Goal: Navigation & Orientation: Find specific page/section

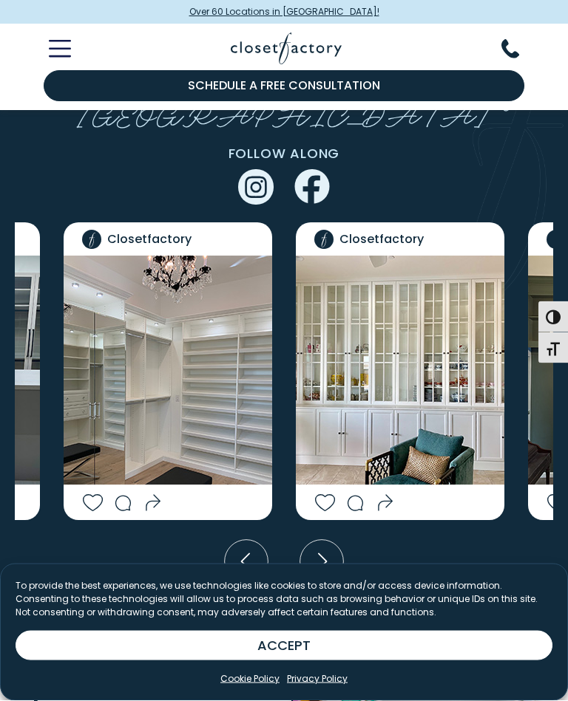
scroll to position [3331, 0]
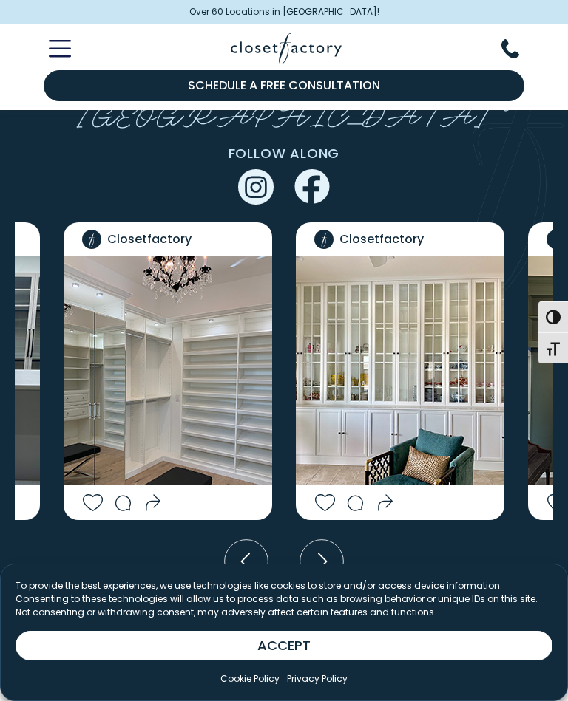
click at [331, 540] on icon "Next slide" at bounding box center [322, 562] width 44 height 44
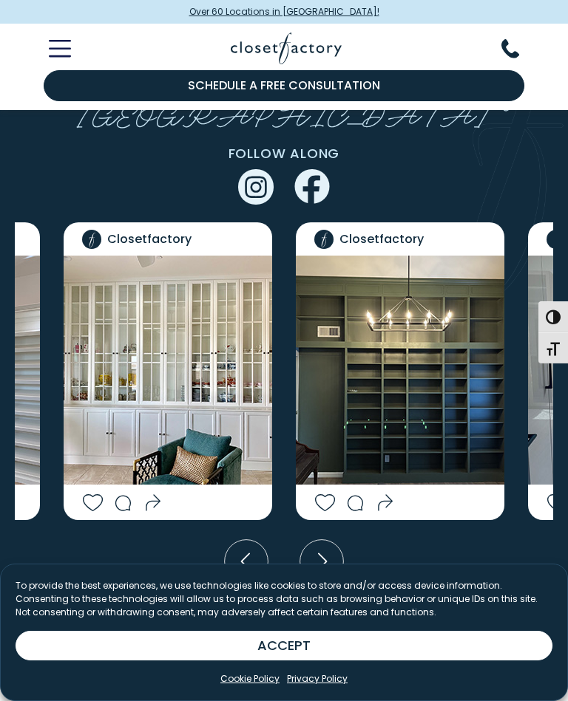
click at [329, 540] on icon "Next slide" at bounding box center [322, 562] width 44 height 44
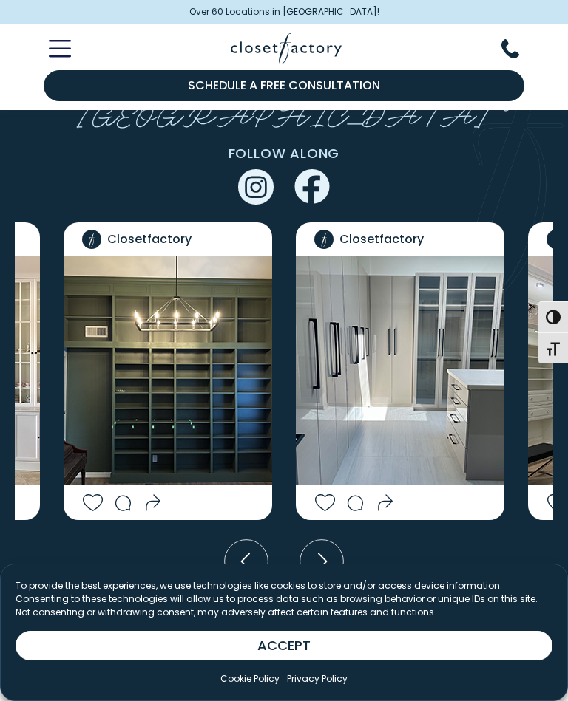
click at [323, 553] on icon "Next slide" at bounding box center [322, 561] width 9 height 17
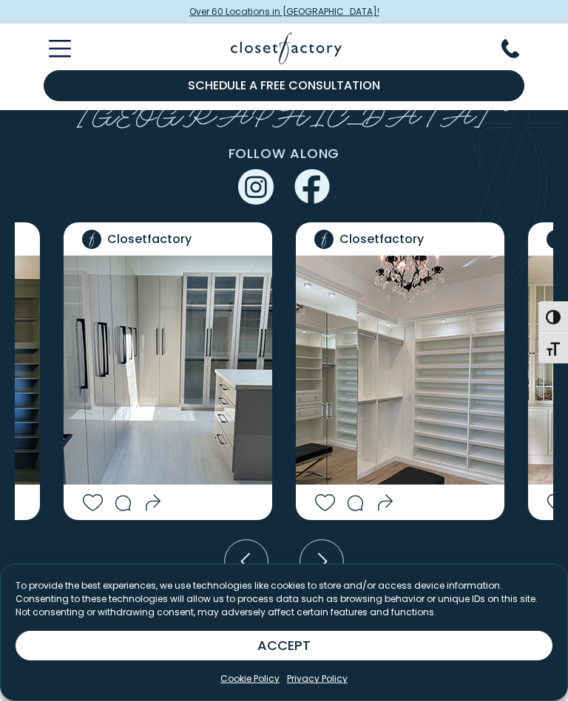
click at [323, 540] on icon "Next slide" at bounding box center [322, 562] width 44 height 44
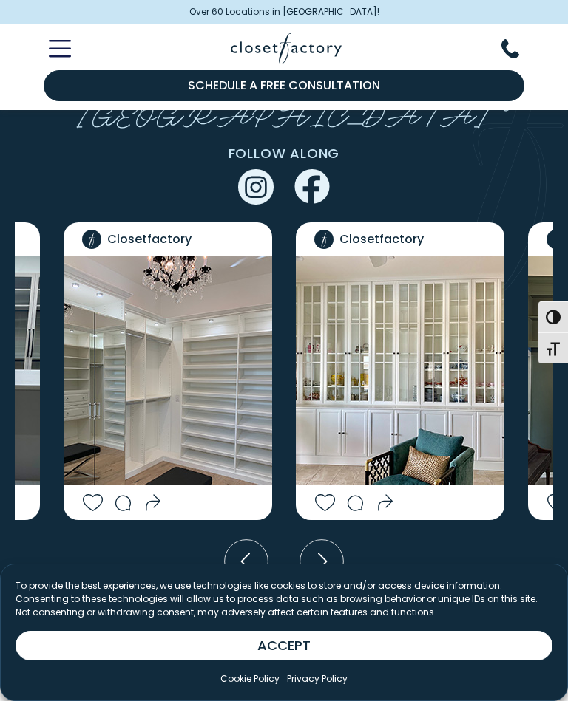
click at [321, 540] on icon "Next slide" at bounding box center [322, 562] width 44 height 44
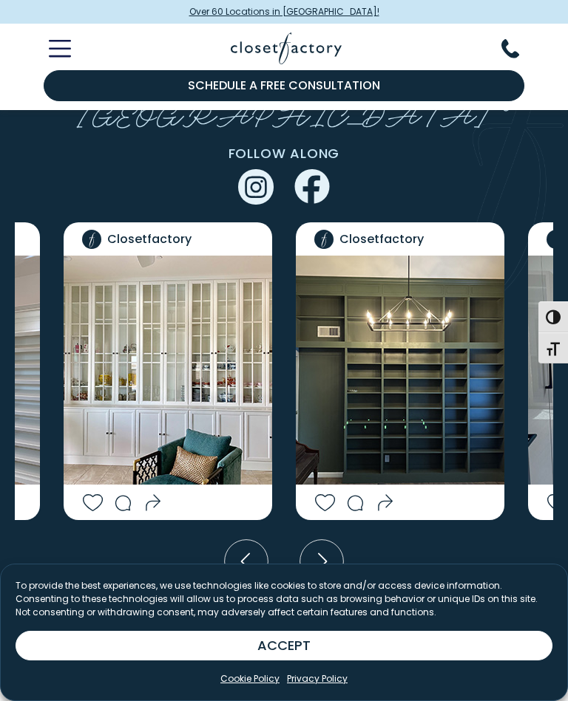
click at [318, 540] on icon "Next slide" at bounding box center [322, 562] width 44 height 44
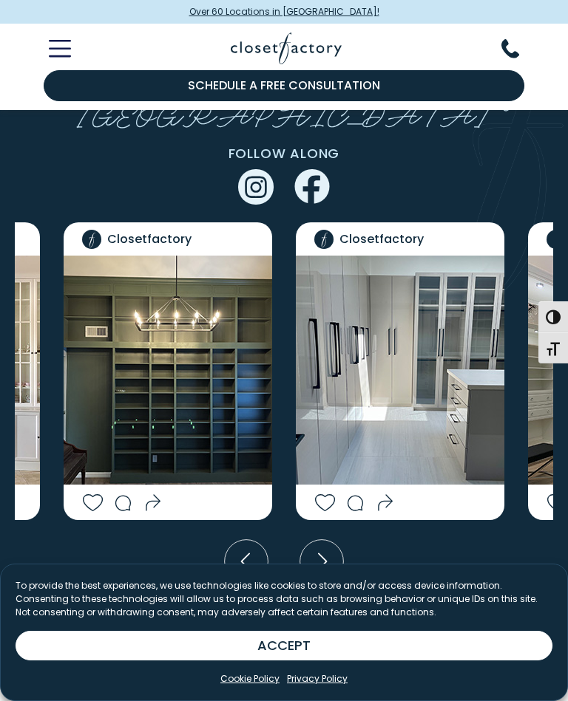
click at [319, 540] on icon "Next slide" at bounding box center [322, 562] width 44 height 44
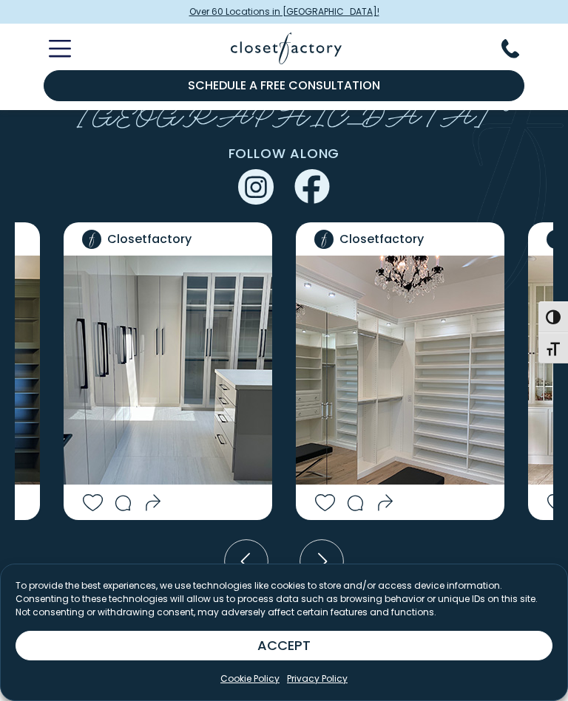
click at [321, 540] on icon "Next slide" at bounding box center [322, 562] width 44 height 44
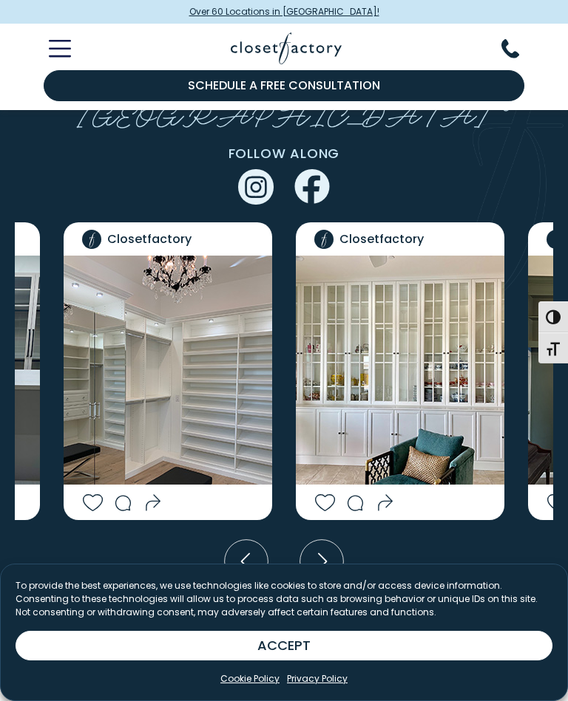
click at [324, 553] on icon "Next slide" at bounding box center [322, 561] width 9 height 17
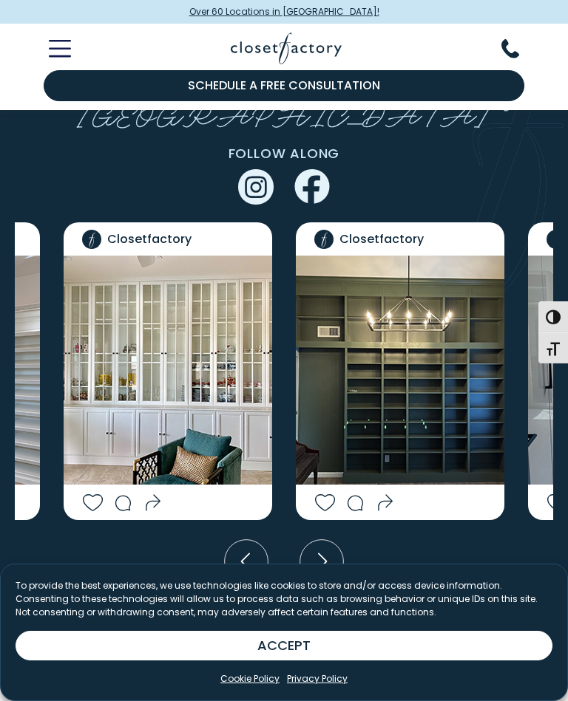
click at [328, 540] on icon "Next slide" at bounding box center [322, 562] width 44 height 44
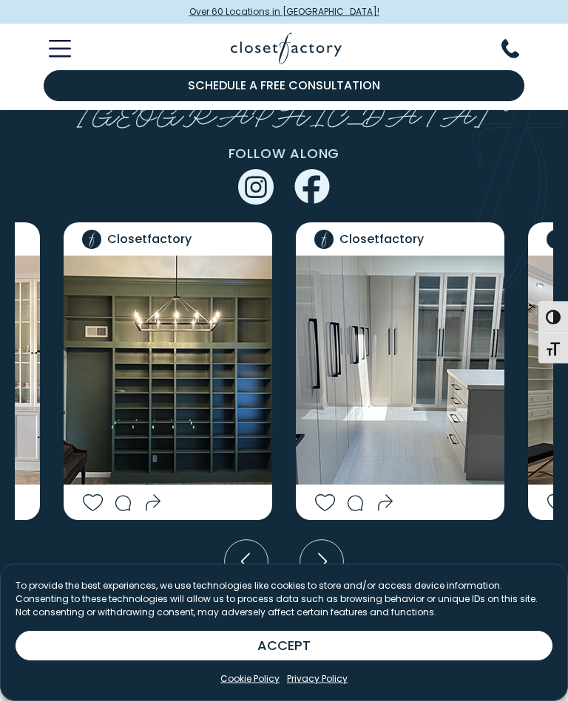
click at [324, 540] on icon "Next slide" at bounding box center [322, 562] width 44 height 44
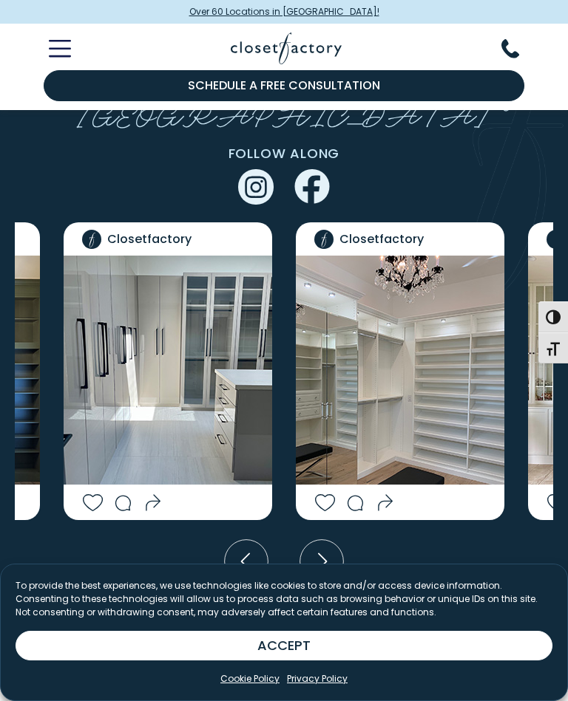
click at [323, 553] on icon "Next slide" at bounding box center [322, 561] width 9 height 17
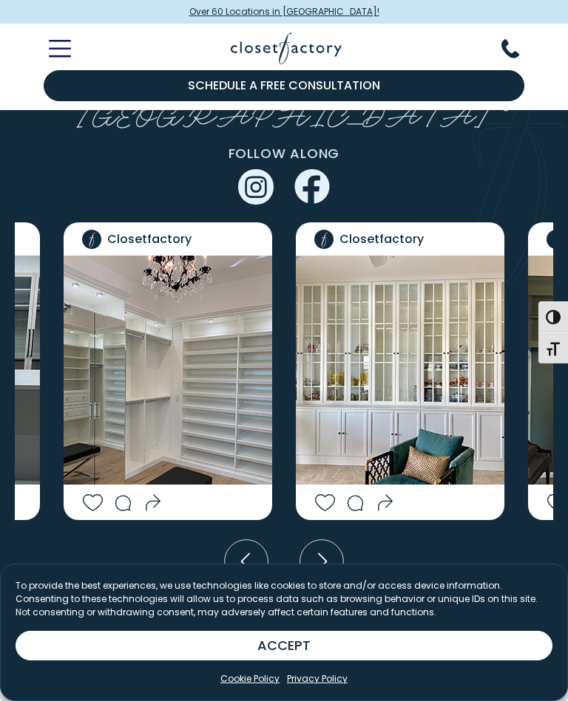
click at [323, 553] on icon "Next slide" at bounding box center [322, 561] width 9 height 17
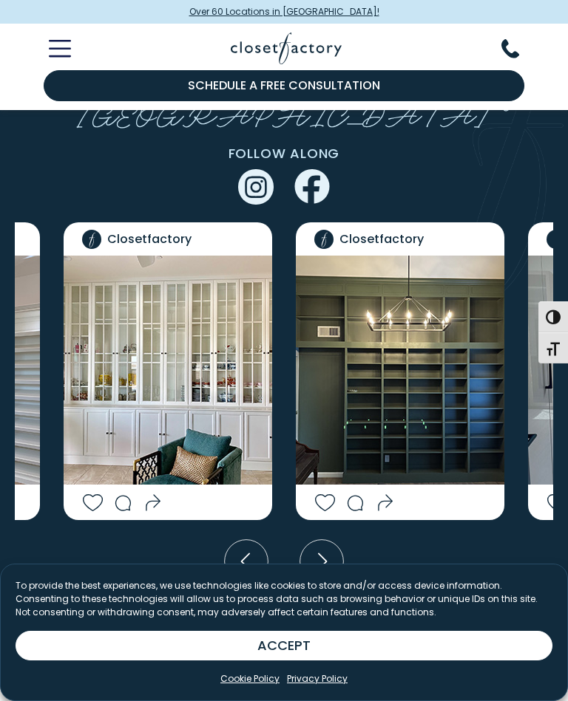
click at [323, 540] on icon "Next slide" at bounding box center [322, 562] width 44 height 44
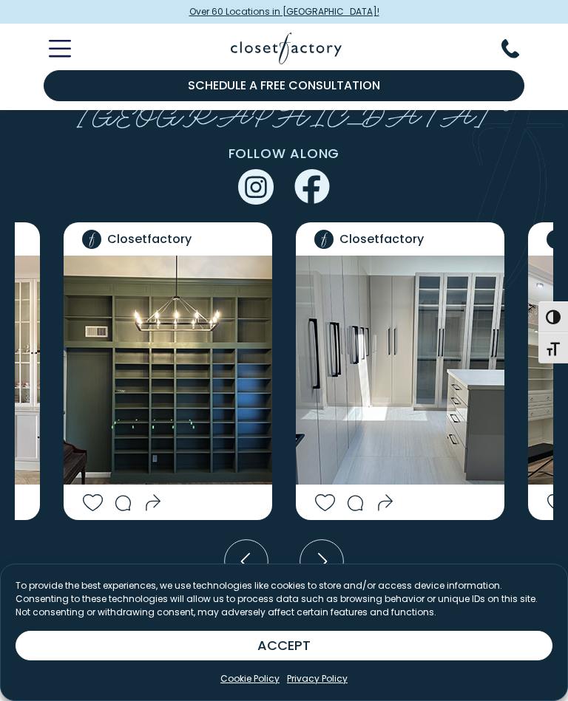
click at [324, 540] on icon "Next slide" at bounding box center [322, 562] width 44 height 44
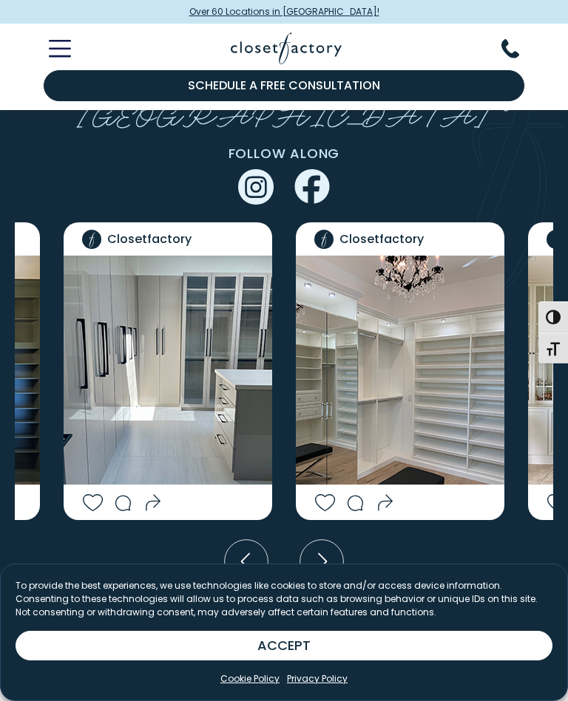
click at [325, 540] on icon "Next slide" at bounding box center [322, 562] width 44 height 44
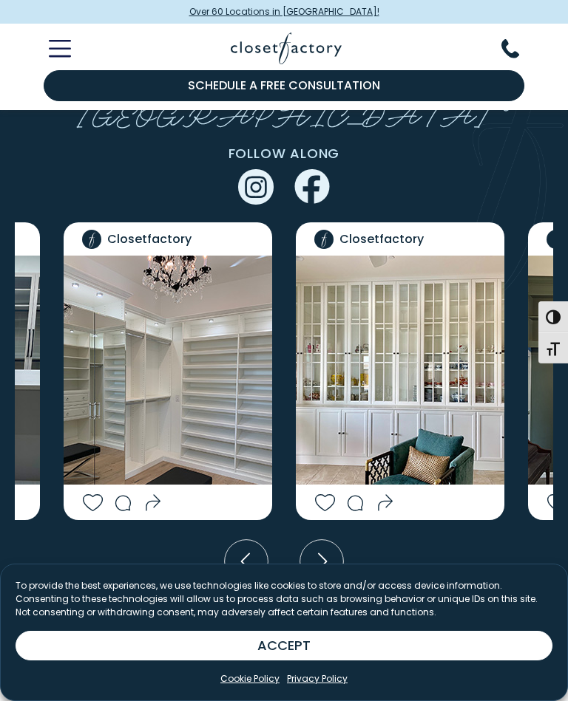
click at [321, 540] on icon "Next slide" at bounding box center [322, 562] width 44 height 44
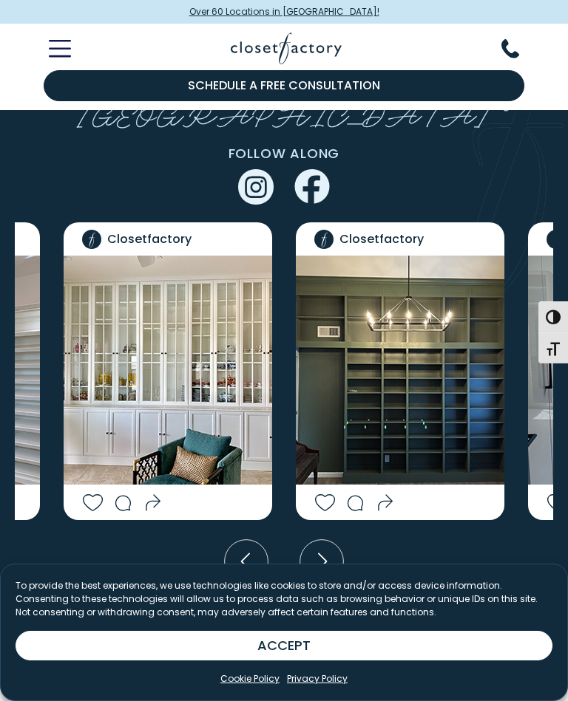
click at [322, 540] on icon "Next slide" at bounding box center [322, 562] width 44 height 44
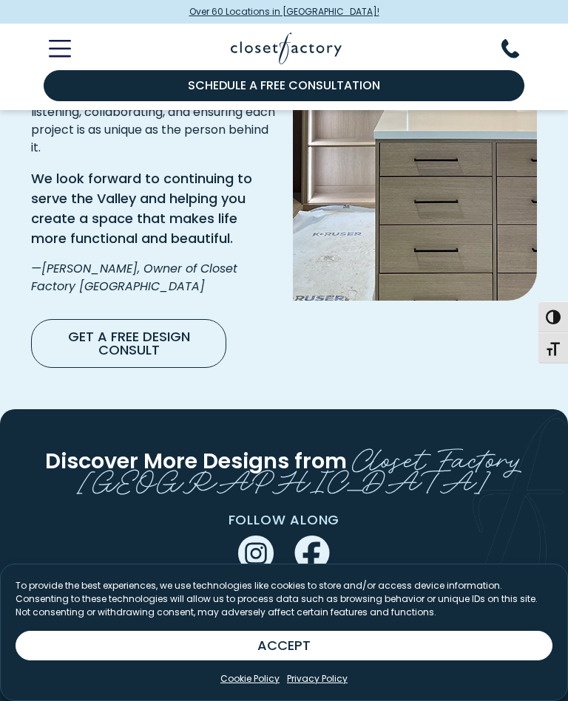
scroll to position [2964, 0]
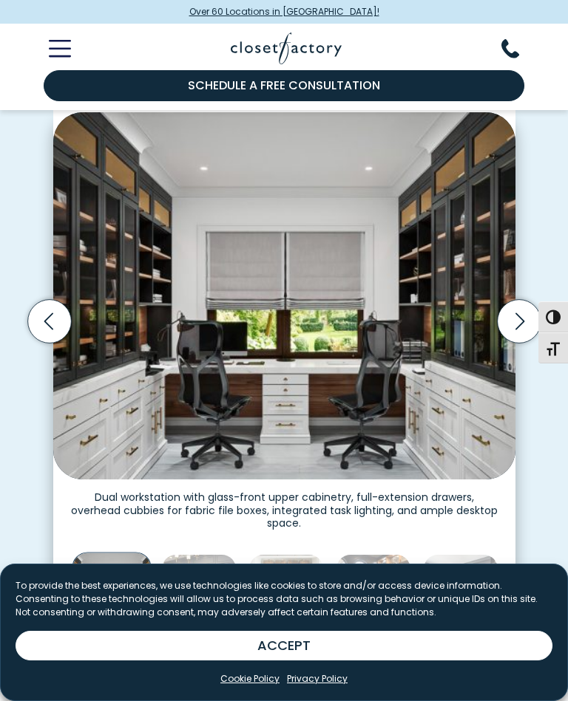
scroll to position [318, 0]
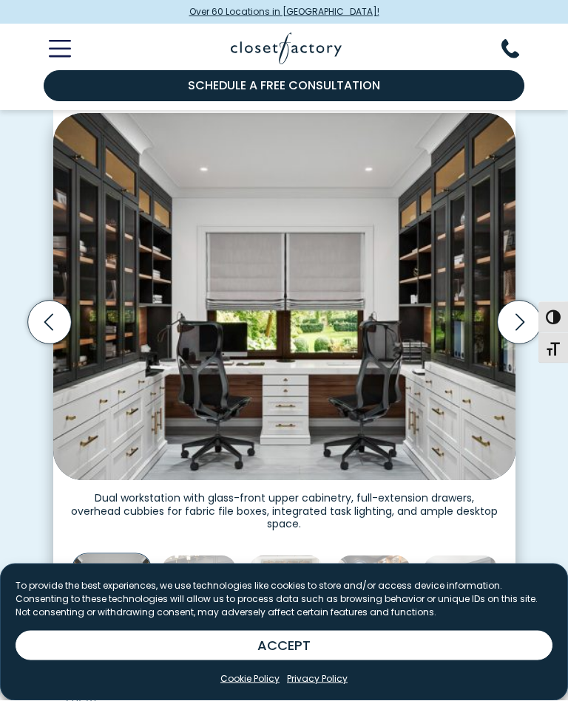
click at [518, 311] on icon "Next slide" at bounding box center [519, 323] width 44 height 44
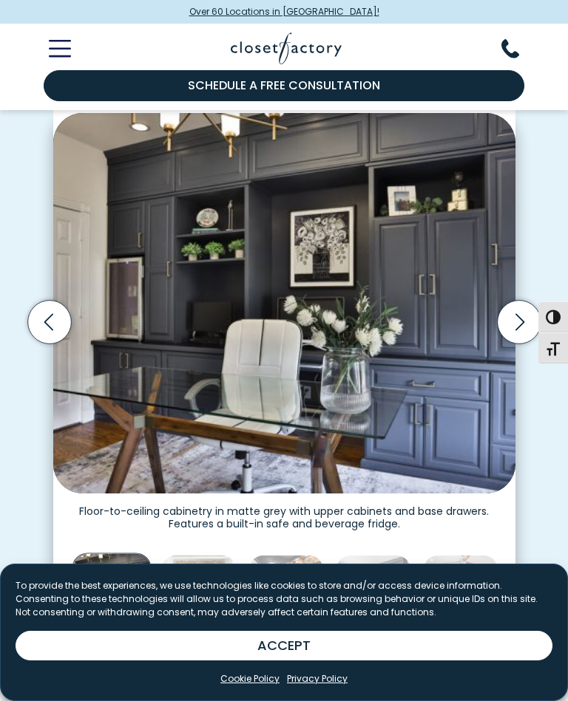
click at [520, 318] on icon "Next slide" at bounding box center [519, 322] width 44 height 44
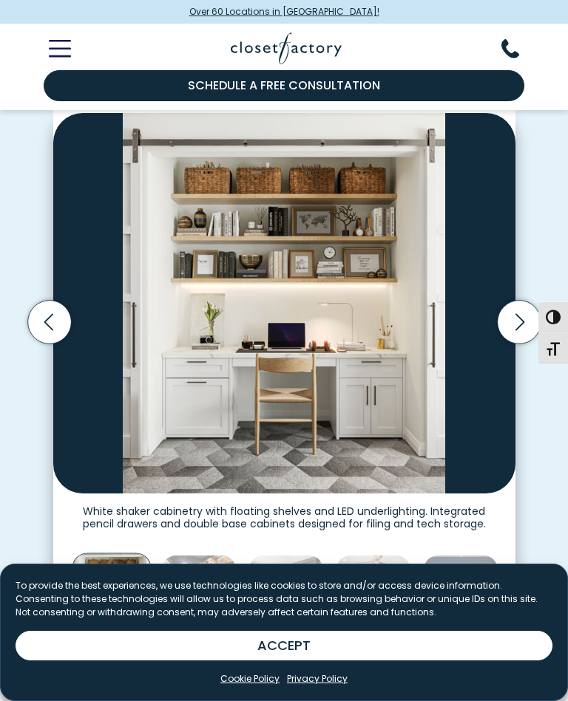
click at [523, 317] on icon "Next slide" at bounding box center [519, 322] width 44 height 44
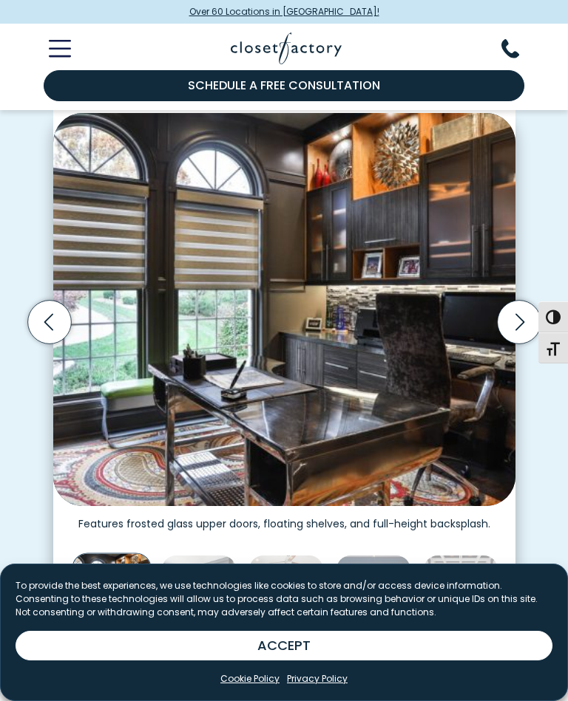
click at [519, 313] on icon "Next slide" at bounding box center [519, 322] width 44 height 44
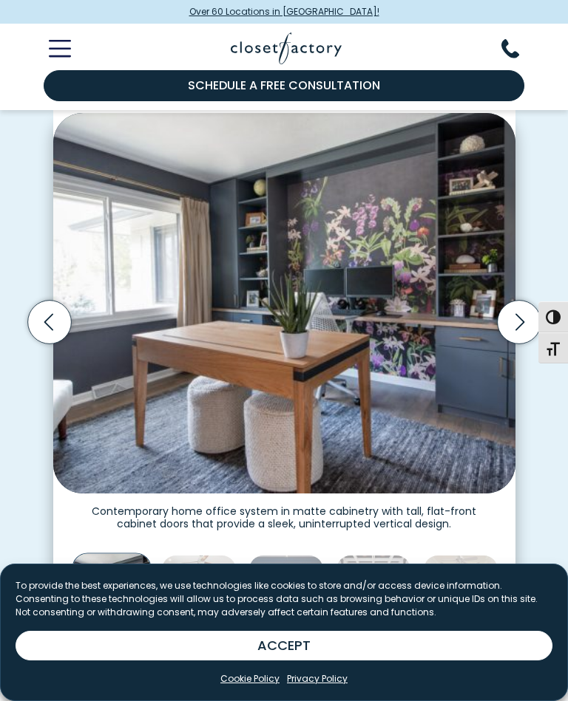
click at [515, 321] on icon "Next slide" at bounding box center [519, 322] width 44 height 44
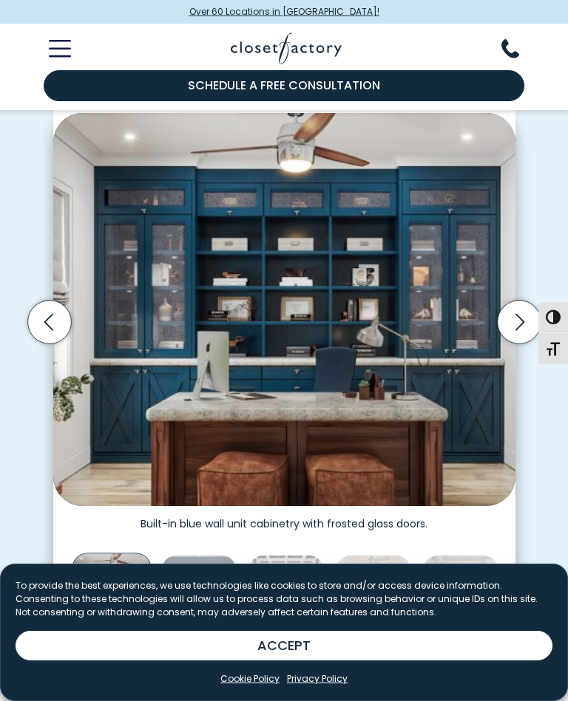
click at [519, 316] on icon "Next slide" at bounding box center [519, 322] width 44 height 44
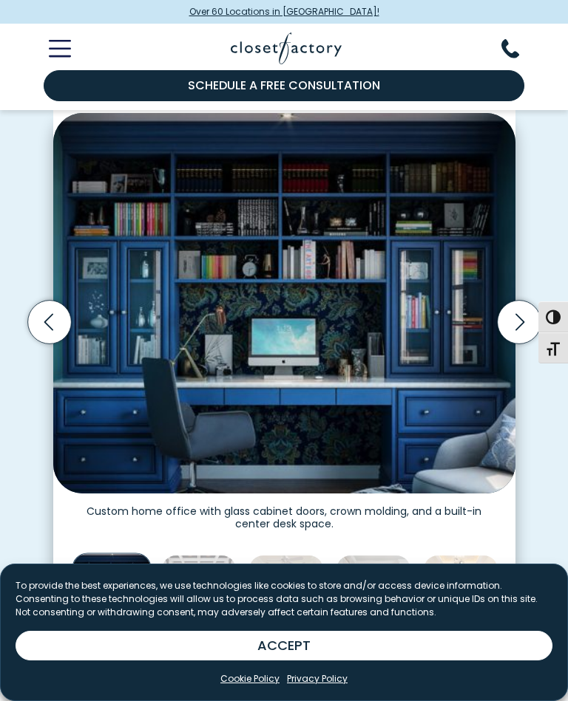
click at [520, 316] on icon "Next slide" at bounding box center [519, 322] width 44 height 44
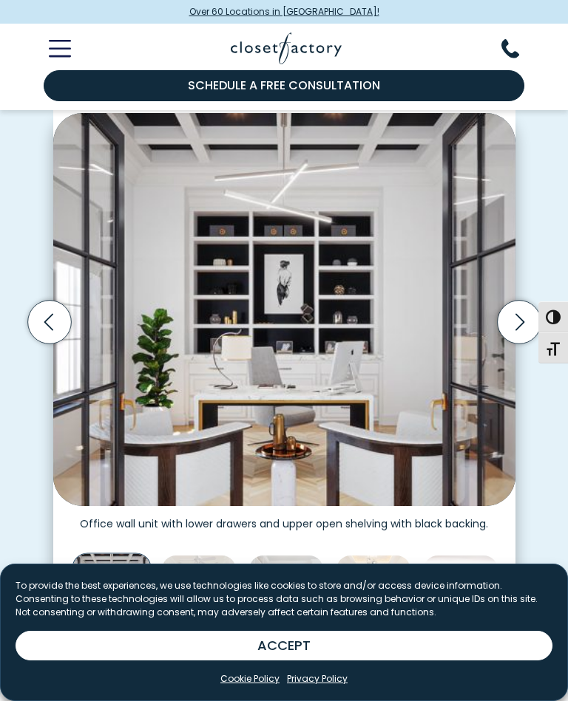
click at [518, 310] on icon "Next slide" at bounding box center [519, 322] width 44 height 44
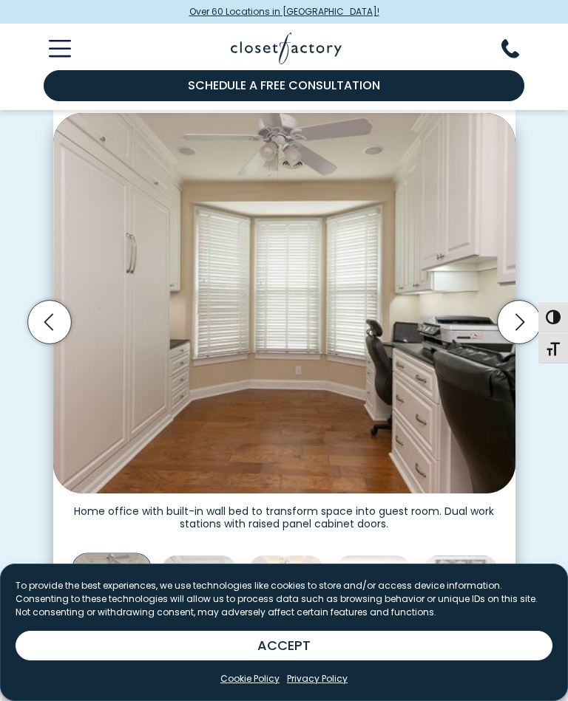
click at [515, 318] on icon "Next slide" at bounding box center [519, 322] width 44 height 44
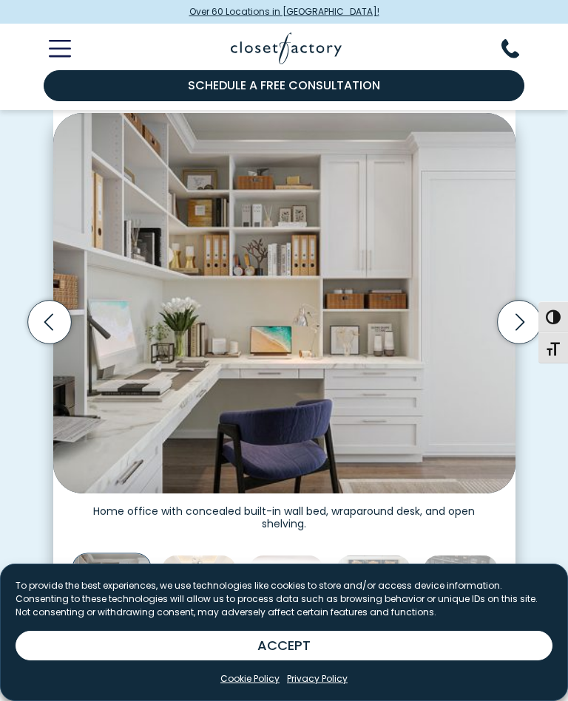
click at [518, 316] on icon "Next slide" at bounding box center [519, 322] width 44 height 44
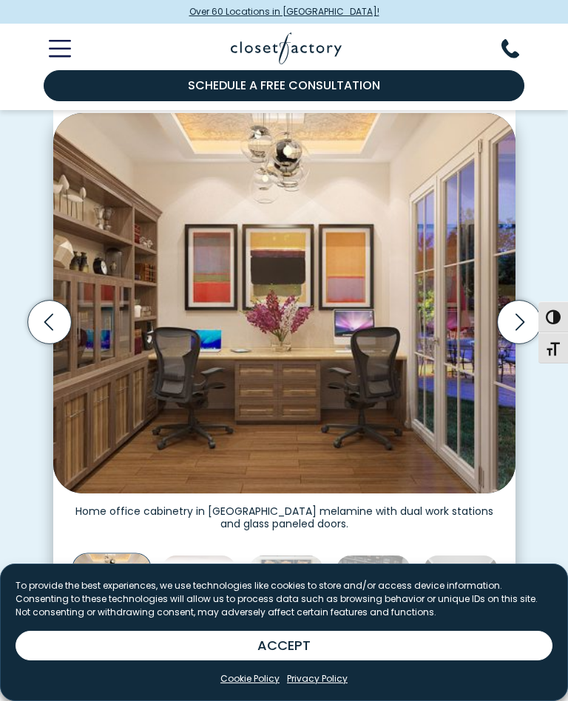
click at [519, 316] on icon "Next slide" at bounding box center [519, 322] width 44 height 44
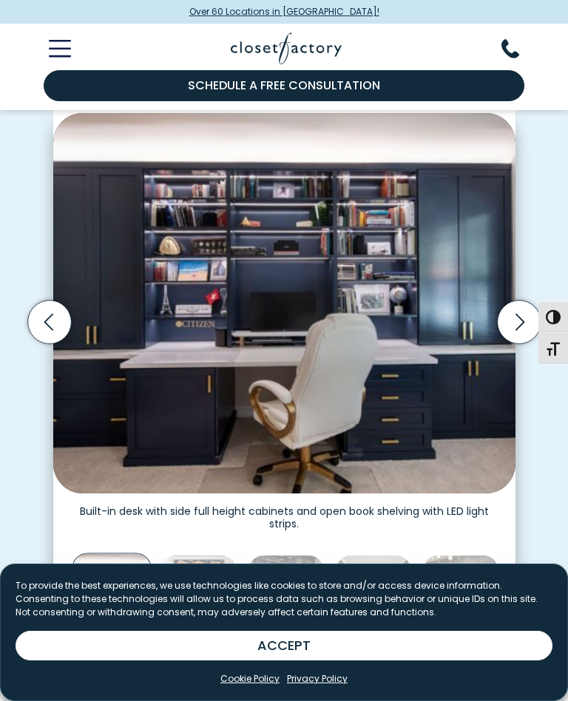
click at [520, 315] on icon "Next slide" at bounding box center [518, 321] width 9 height 17
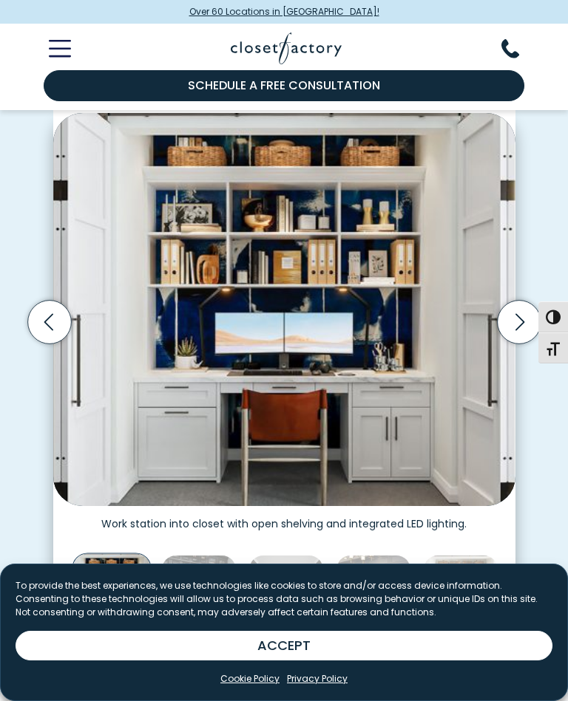
click at [520, 318] on icon "Next slide" at bounding box center [519, 322] width 44 height 44
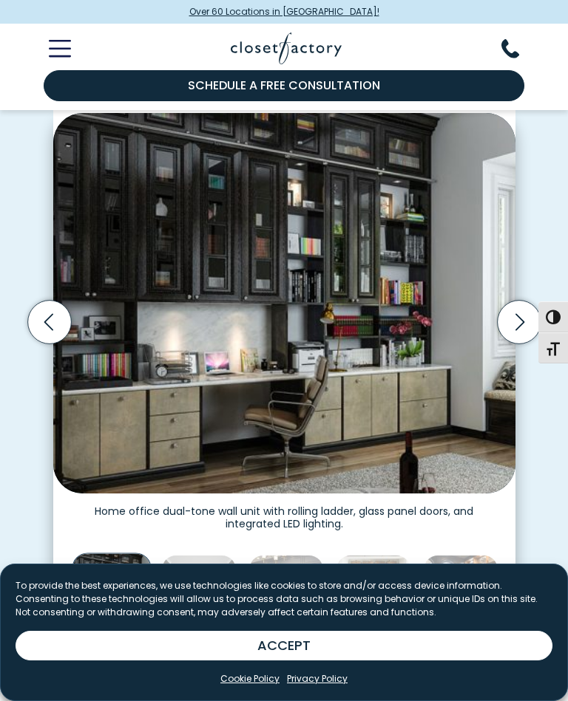
click at [518, 314] on icon "Next slide" at bounding box center [519, 322] width 44 height 44
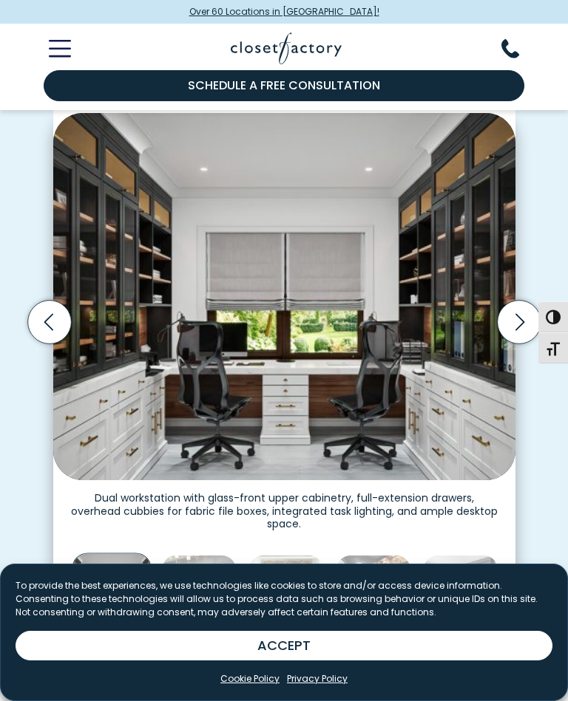
click at [521, 318] on icon "Next slide" at bounding box center [519, 322] width 44 height 44
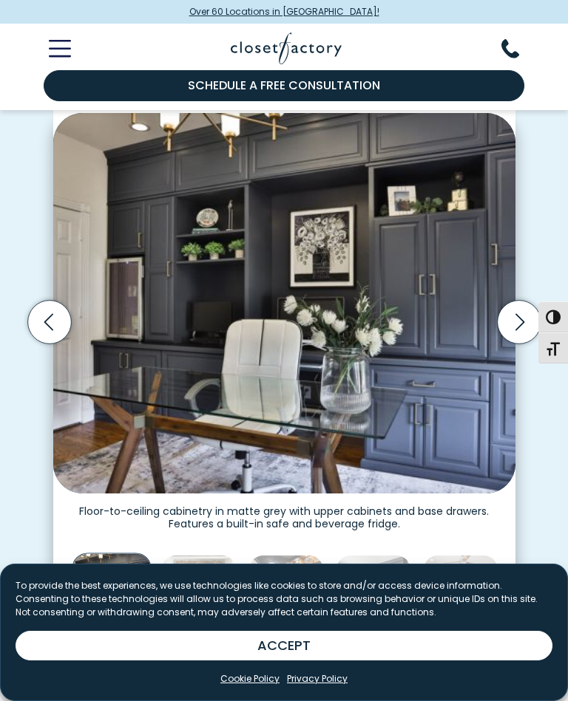
click at [521, 316] on icon "Next slide" at bounding box center [518, 321] width 9 height 17
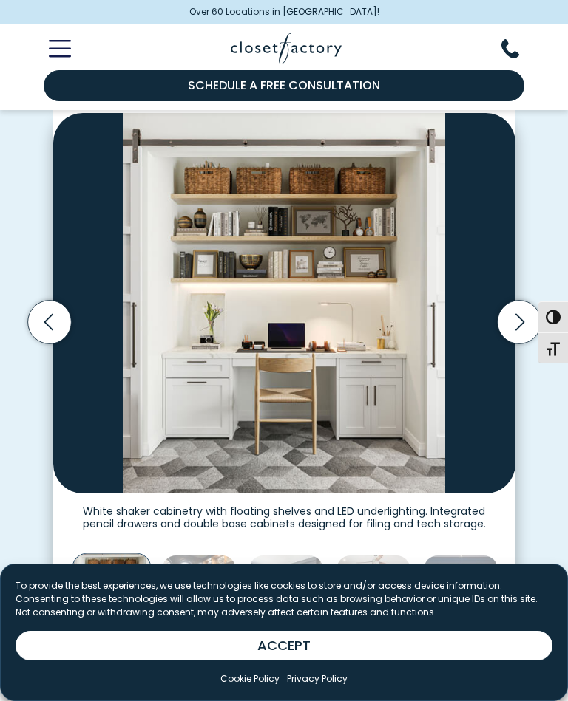
click at [521, 316] on icon "Next slide" at bounding box center [518, 321] width 9 height 17
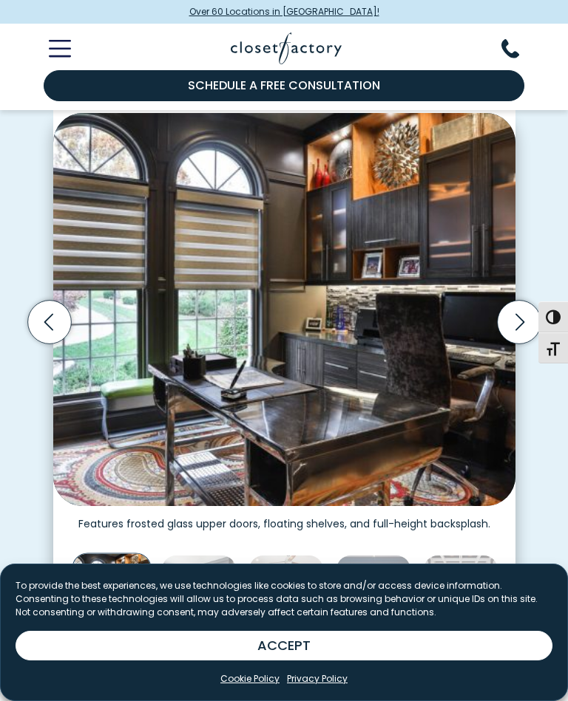
click at [525, 314] on icon "Next slide" at bounding box center [519, 322] width 44 height 44
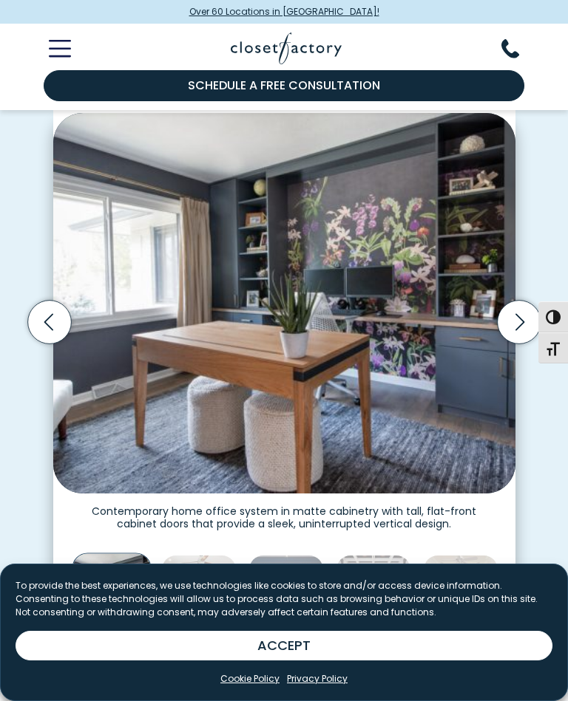
click at [522, 319] on icon "Next slide" at bounding box center [518, 321] width 9 height 17
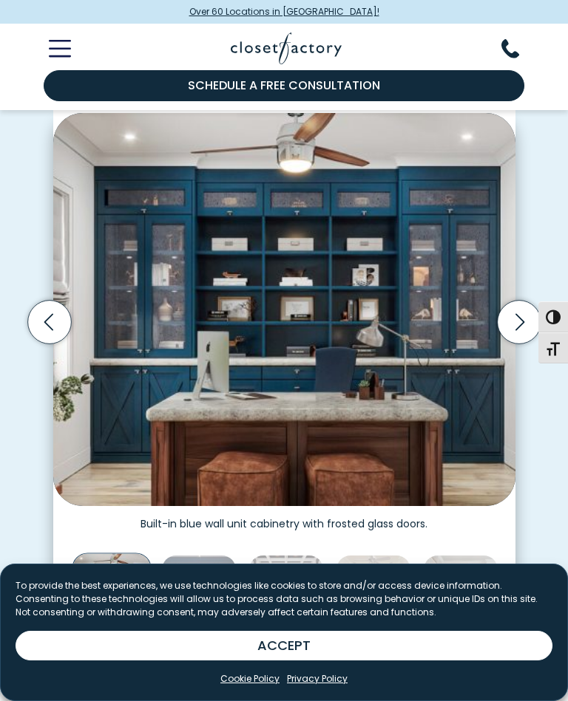
click at [524, 319] on icon "Next slide" at bounding box center [519, 322] width 44 height 44
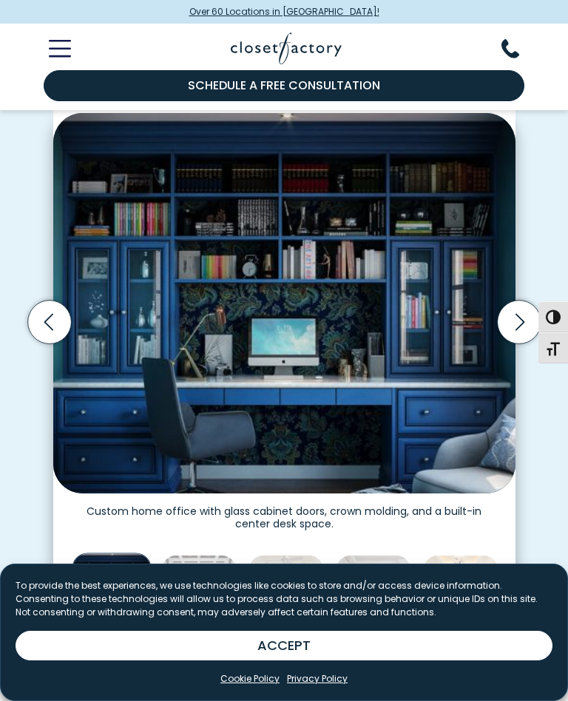
click at [523, 318] on icon "Next slide" at bounding box center [518, 321] width 9 height 17
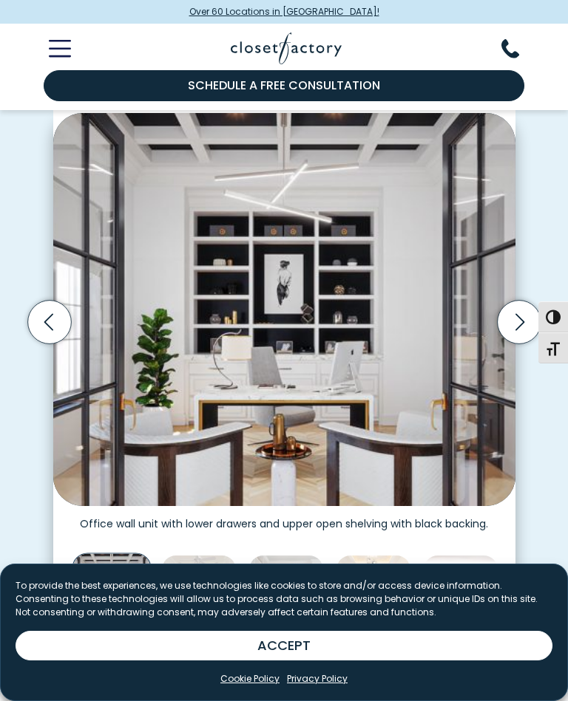
click at [522, 319] on icon "Next slide" at bounding box center [518, 321] width 9 height 17
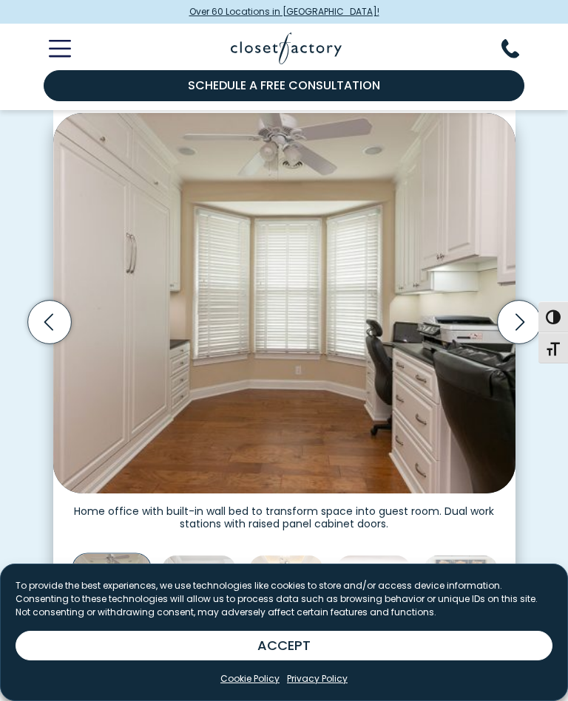
click at [522, 316] on icon "Next slide" at bounding box center [519, 322] width 44 height 44
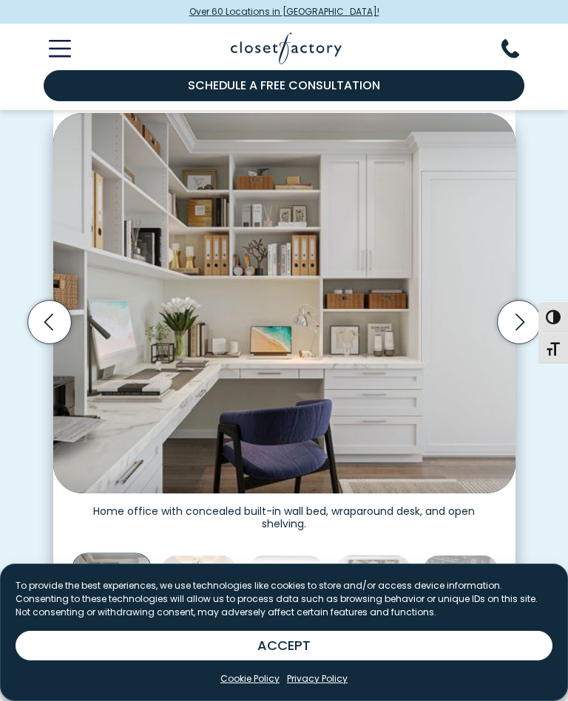
click at [522, 316] on icon "Next slide" at bounding box center [519, 322] width 44 height 44
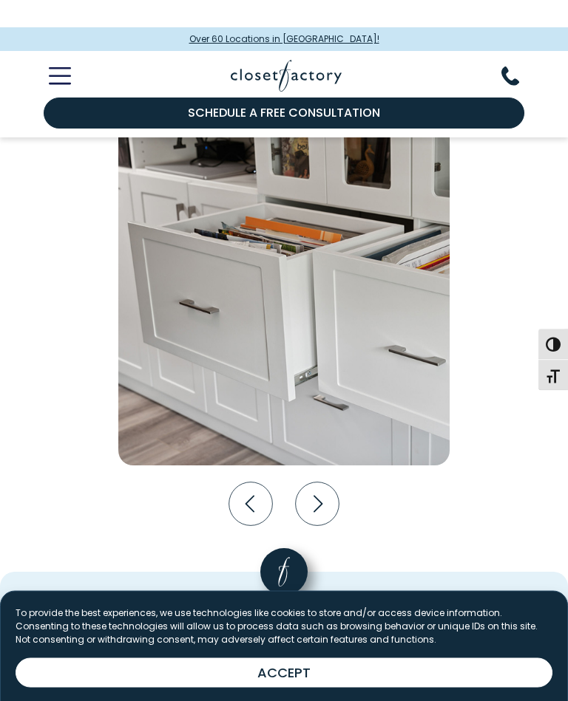
scroll to position [2460, 0]
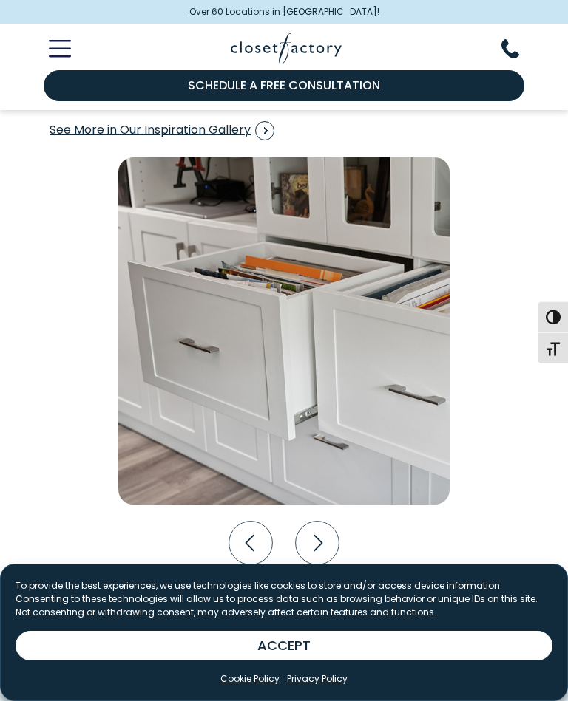
click at [322, 535] on icon "Next slide" at bounding box center [318, 544] width 44 height 44
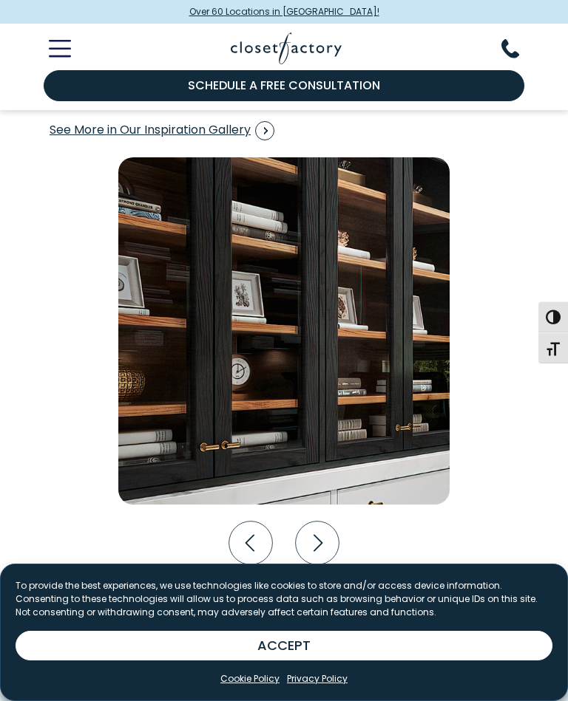
click at [323, 536] on icon "Next slide" at bounding box center [318, 544] width 44 height 44
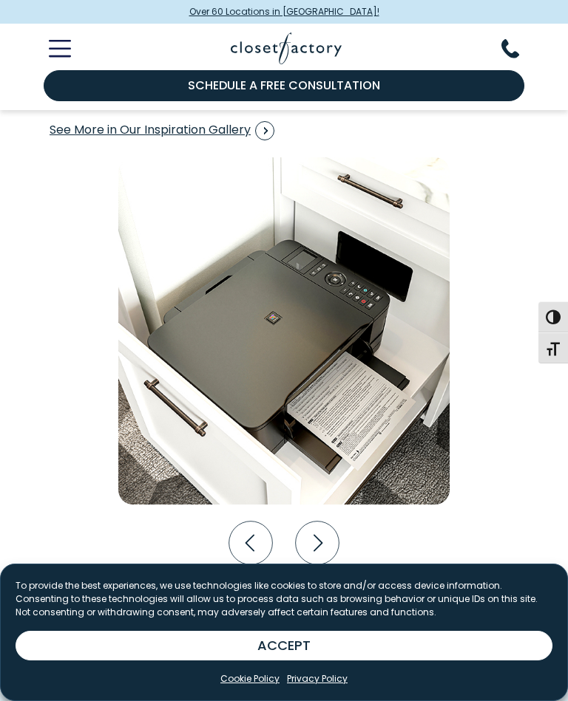
click at [328, 536] on icon "Next slide" at bounding box center [318, 544] width 44 height 44
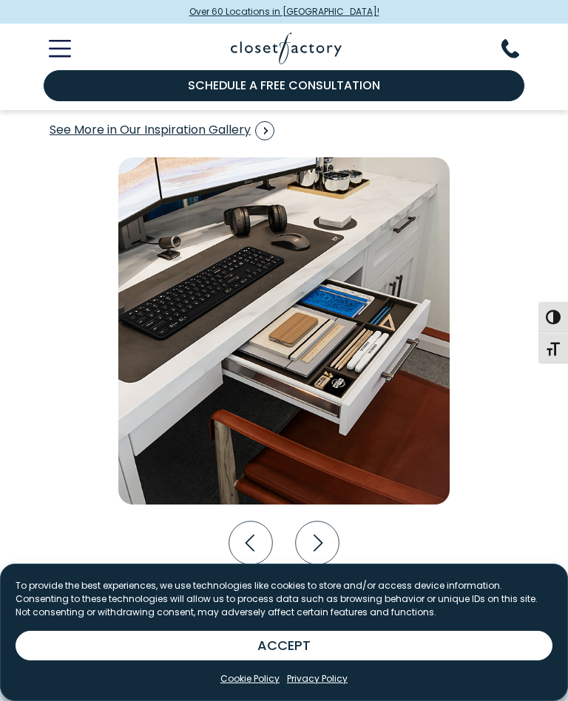
click at [324, 536] on icon "Next slide" at bounding box center [318, 544] width 44 height 44
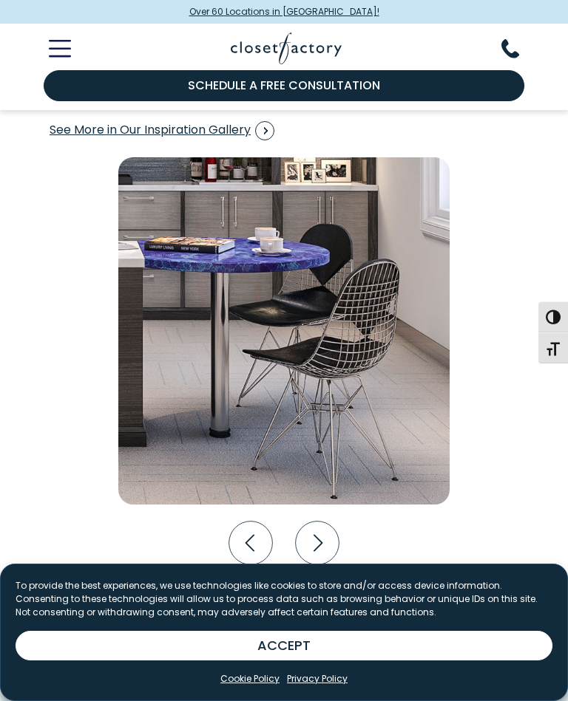
click at [325, 535] on icon "Next slide" at bounding box center [318, 544] width 44 height 44
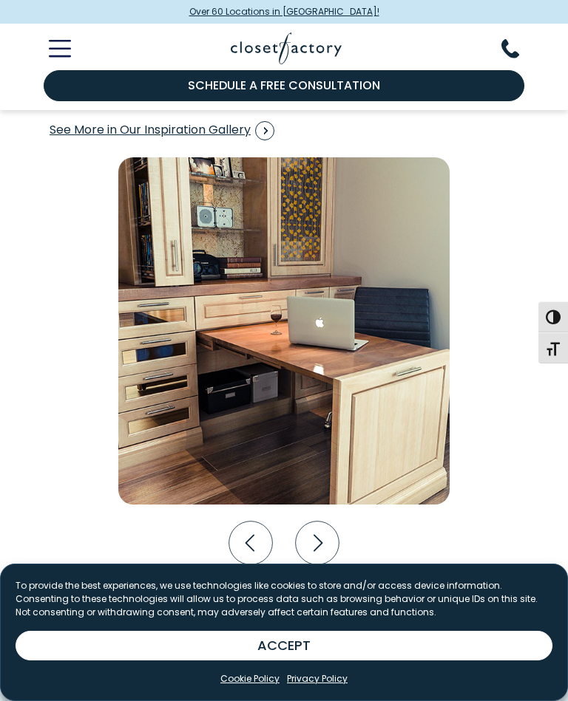
click at [324, 530] on icon "Next slide" at bounding box center [318, 544] width 44 height 44
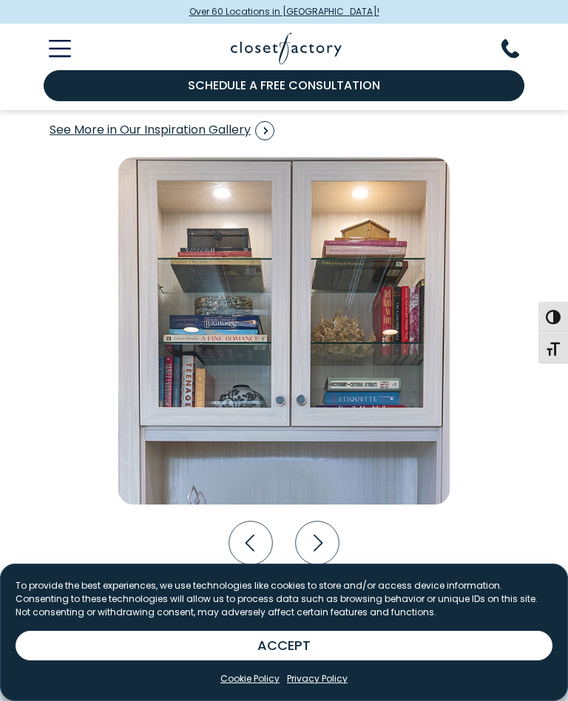
click at [326, 531] on icon "Next slide" at bounding box center [318, 544] width 44 height 44
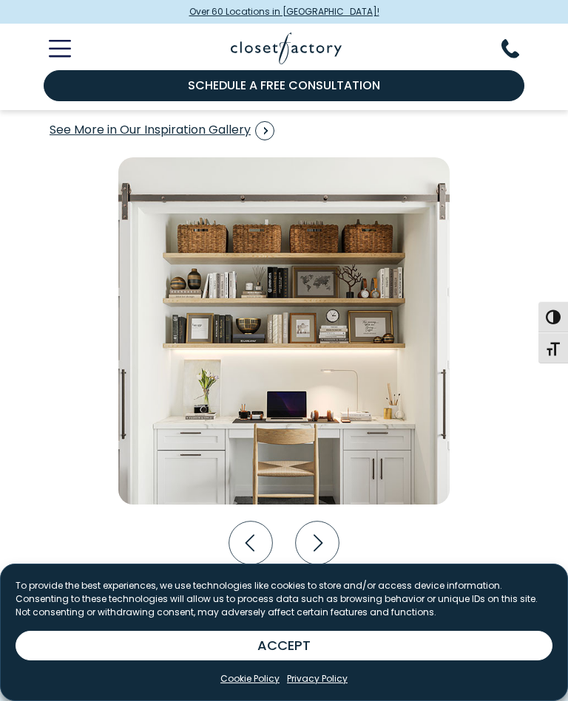
click at [326, 530] on icon "Next slide" at bounding box center [318, 544] width 44 height 44
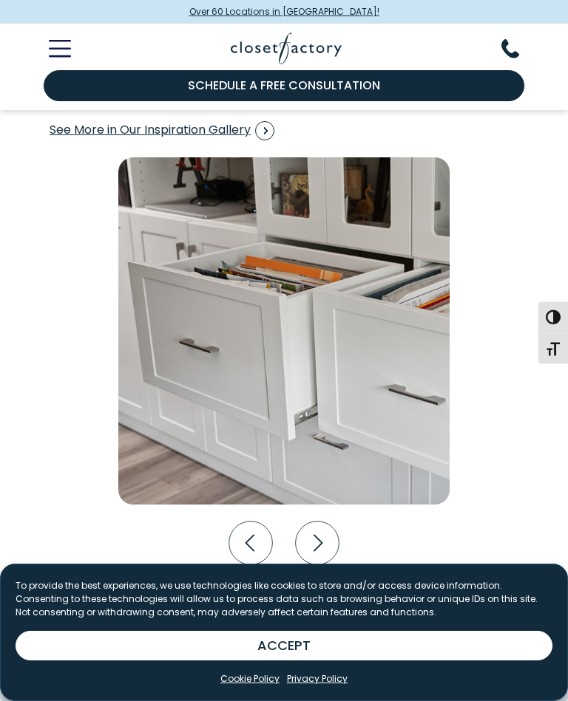
click at [333, 533] on icon "Next slide" at bounding box center [318, 544] width 44 height 44
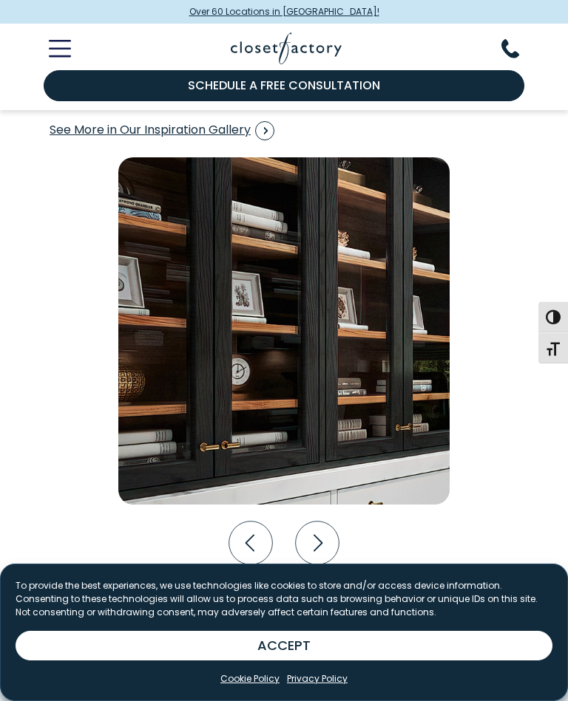
click at [327, 533] on icon "Next slide" at bounding box center [318, 544] width 44 height 44
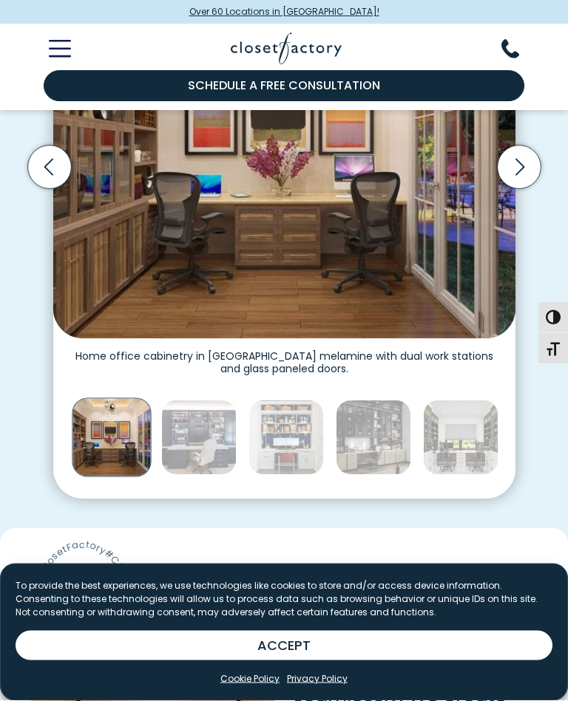
scroll to position [444, 0]
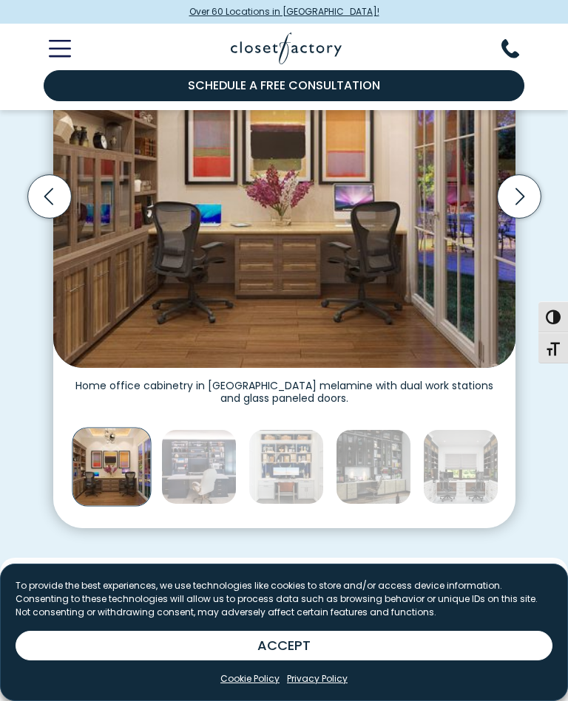
click at [62, 57] on line "Toggle Mobile Menu" at bounding box center [60, 57] width 20 height 0
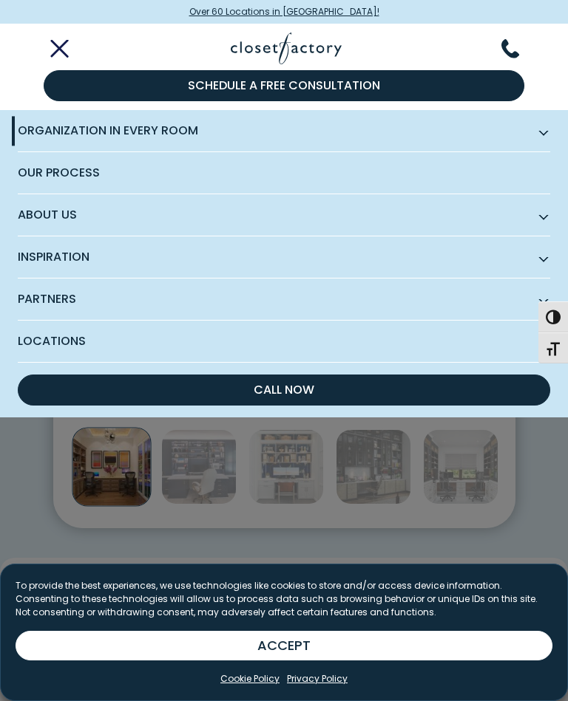
click at [544, 126] on span "Organization in Every Room" at bounding box center [284, 131] width 532 height 42
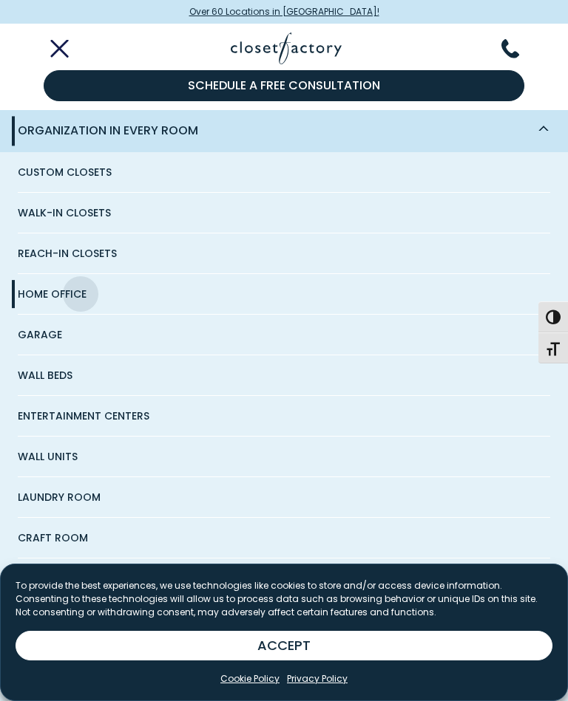
click at [65, 296] on span "Home Office" at bounding box center [52, 294] width 69 height 40
